Goal: Navigation & Orientation: Understand site structure

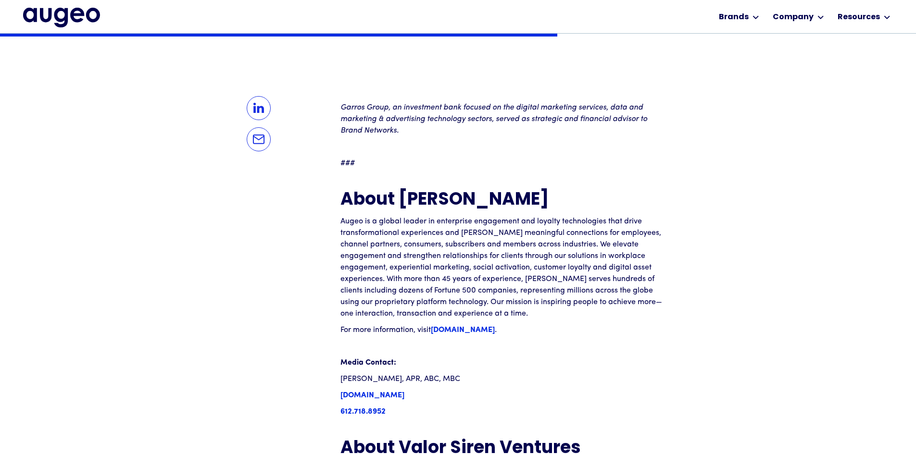
scroll to position [948, 0]
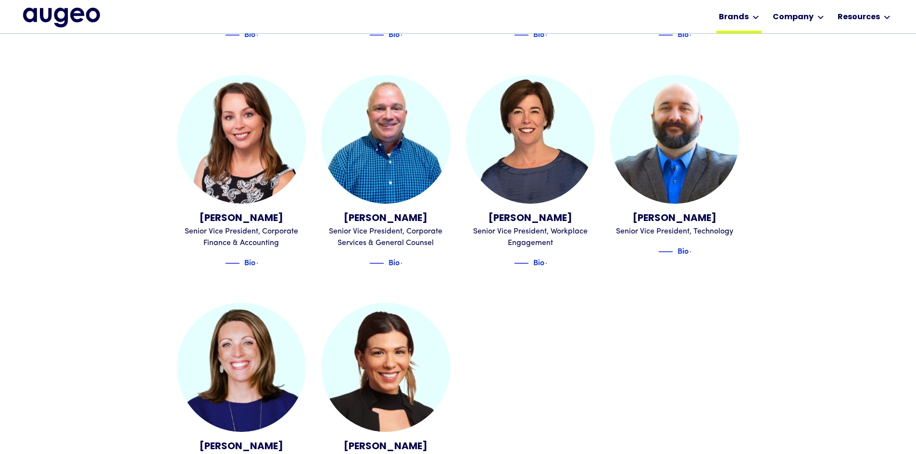
scroll to position [1018, 0]
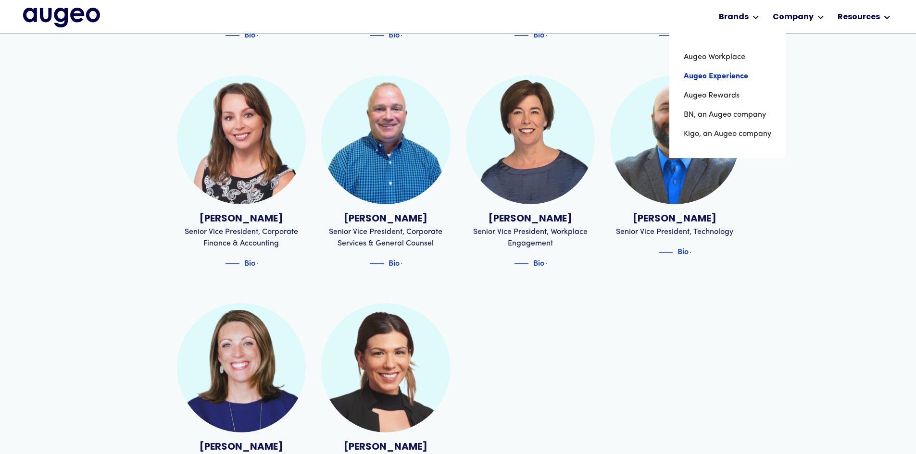
drag, startPoint x: 731, startPoint y: 76, endPoint x: 741, endPoint y: 81, distance: 10.5
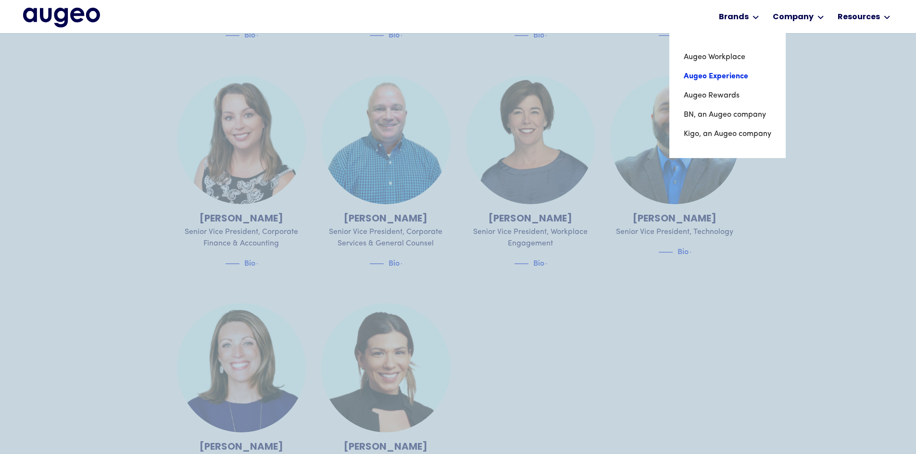
click at [736, 78] on link "Augeo Experience" at bounding box center [726, 76] width 87 height 19
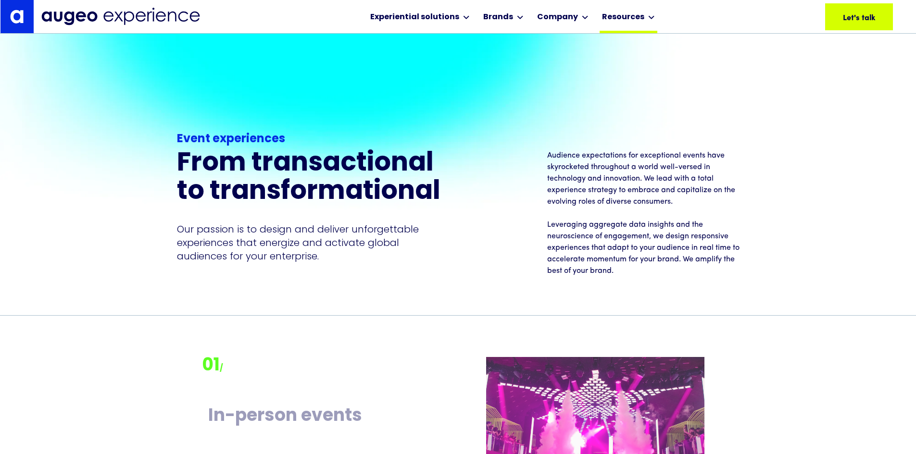
scroll to position [852, 0]
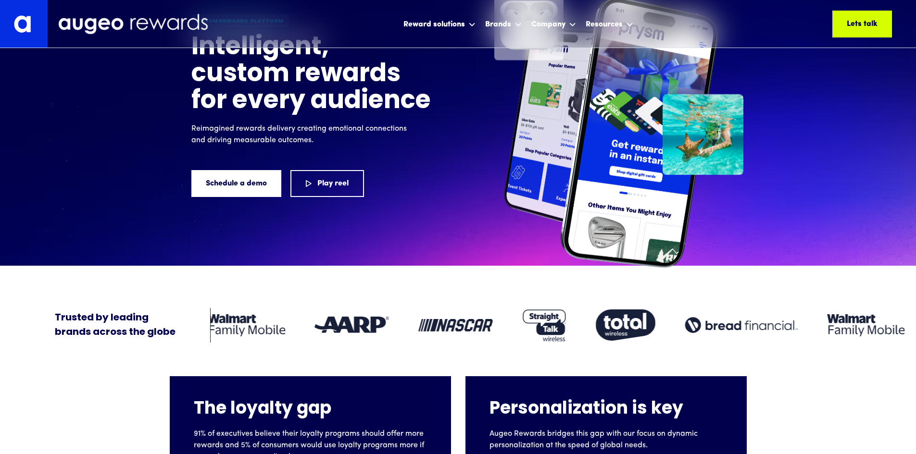
scroll to position [97, 0]
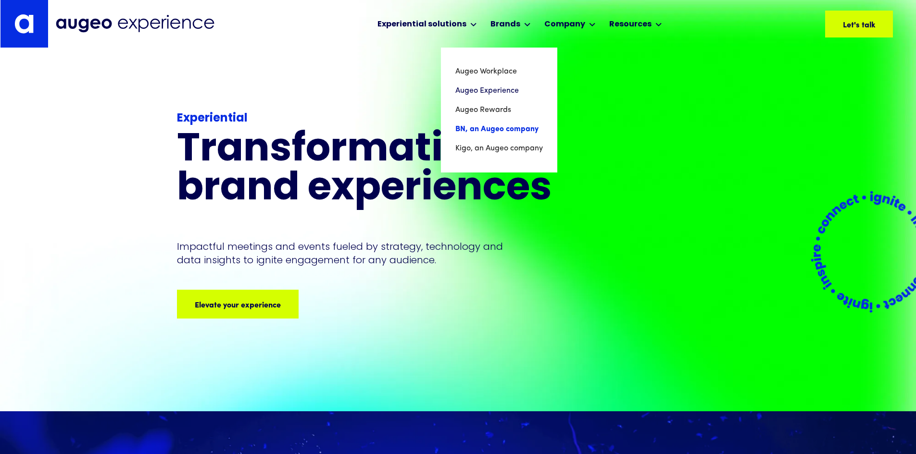
click at [500, 132] on link "BN, an Augeo company" at bounding box center [498, 129] width 87 height 19
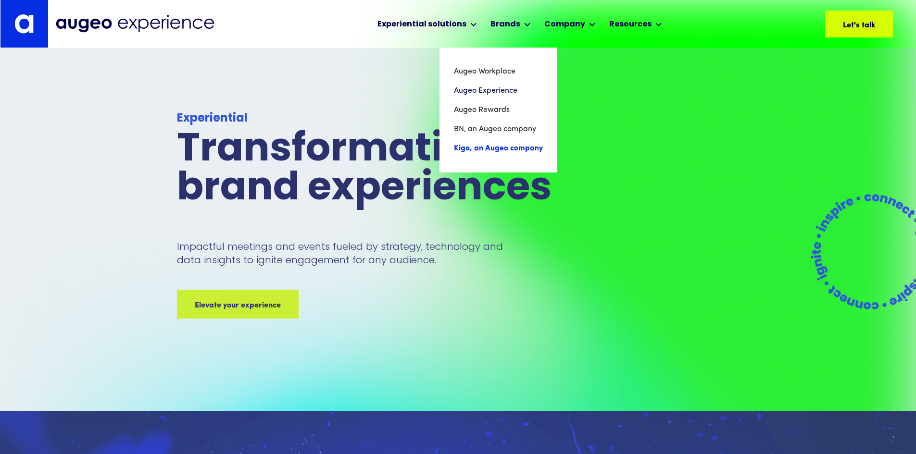
click at [500, 151] on link "Kigo, an Augeo company" at bounding box center [498, 148] width 89 height 19
